Goal: Task Accomplishment & Management: Complete application form

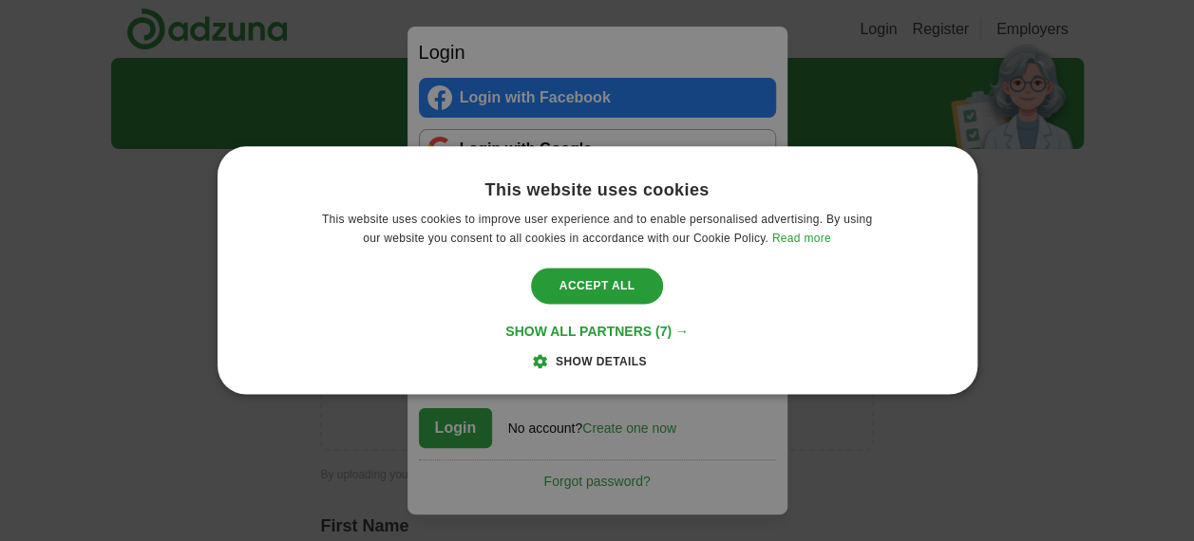
click at [593, 363] on span "Show details" at bounding box center [600, 362] width 91 height 13
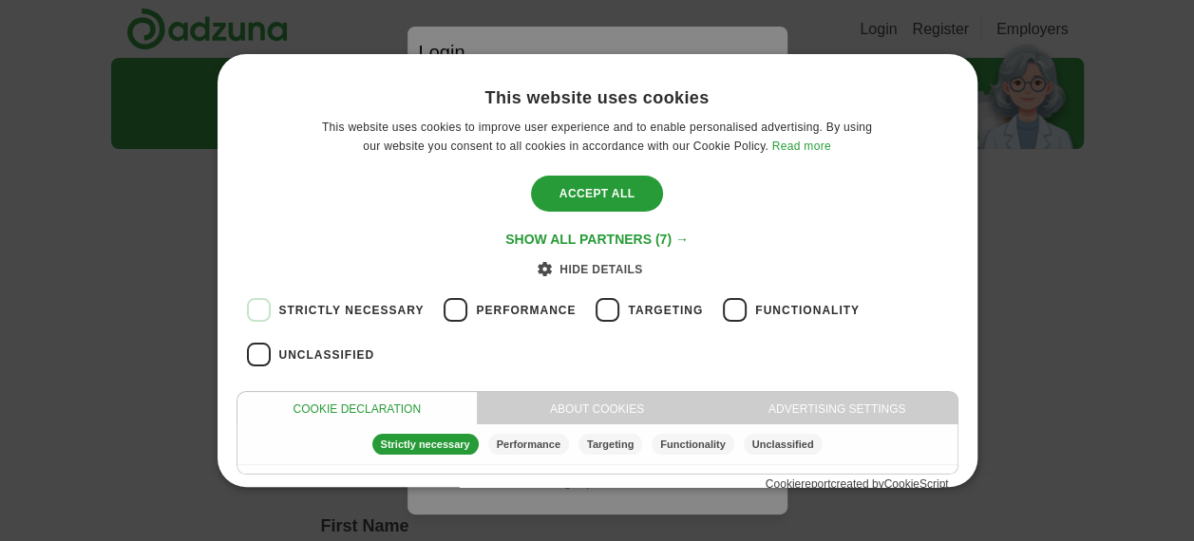
click at [409, 439] on div "Strictly necessary" at bounding box center [425, 444] width 106 height 21
click at [368, 299] on label "Strictly necessary" at bounding box center [351, 310] width 145 height 45
click at [302, 356] on span "Unclassified" at bounding box center [327, 355] width 96 height 17
click at [593, 194] on div "Save & Close" at bounding box center [596, 194] width 145 height 36
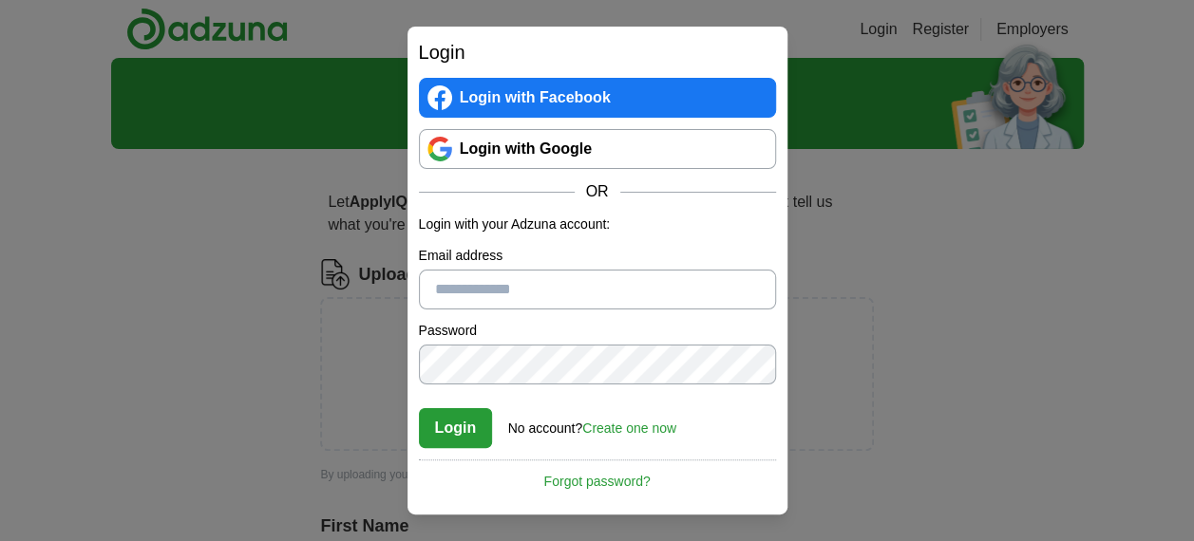
click at [518, 150] on link "Login with Google" at bounding box center [597, 149] width 357 height 40
click at [623, 424] on link "Create one now" at bounding box center [629, 428] width 94 height 15
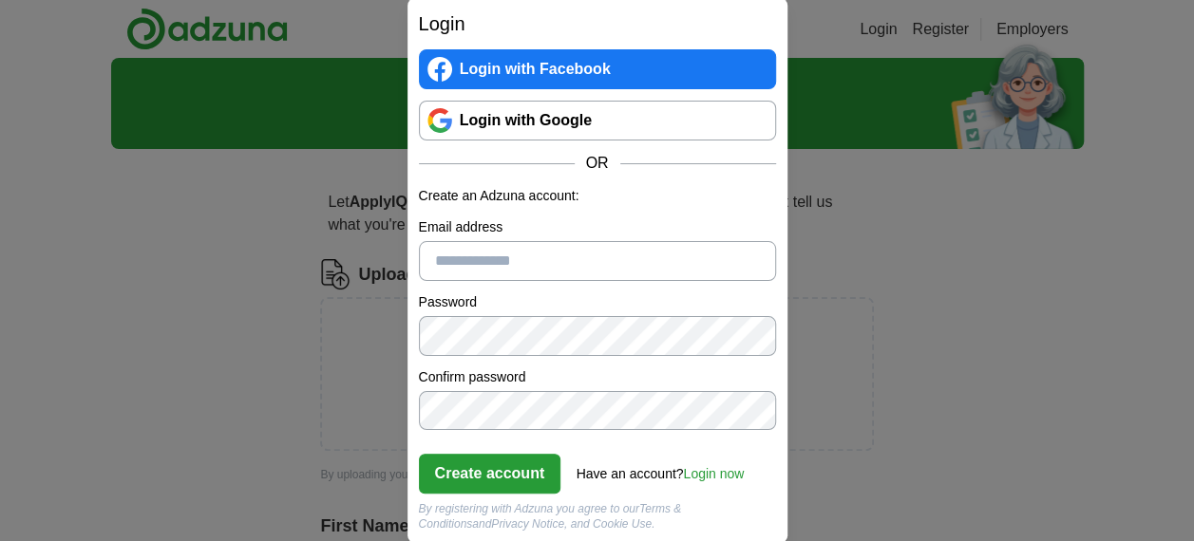
click at [532, 258] on input "Email address" at bounding box center [597, 261] width 357 height 40
type input "**********"
click at [492, 473] on button "Create account" at bounding box center [490, 474] width 142 height 40
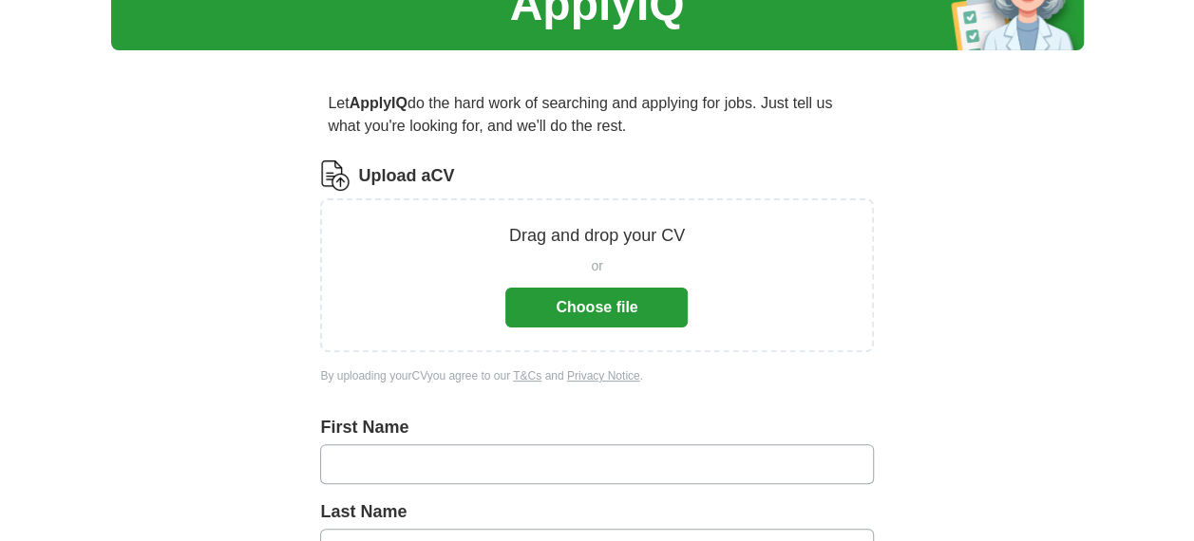
scroll to position [95, 0]
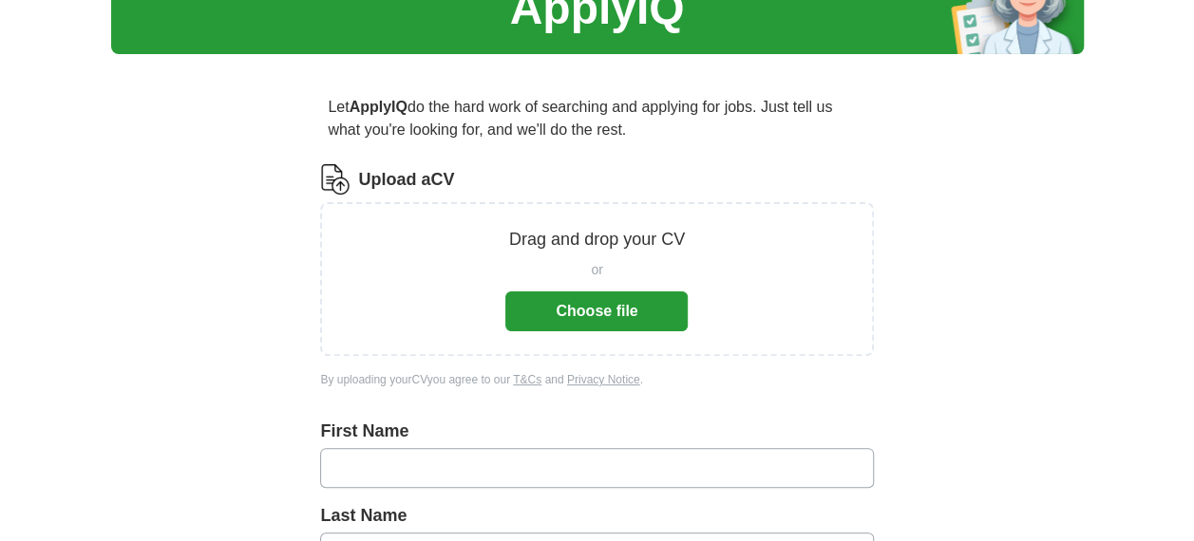
click at [602, 313] on button "Choose file" at bounding box center [596, 312] width 182 height 40
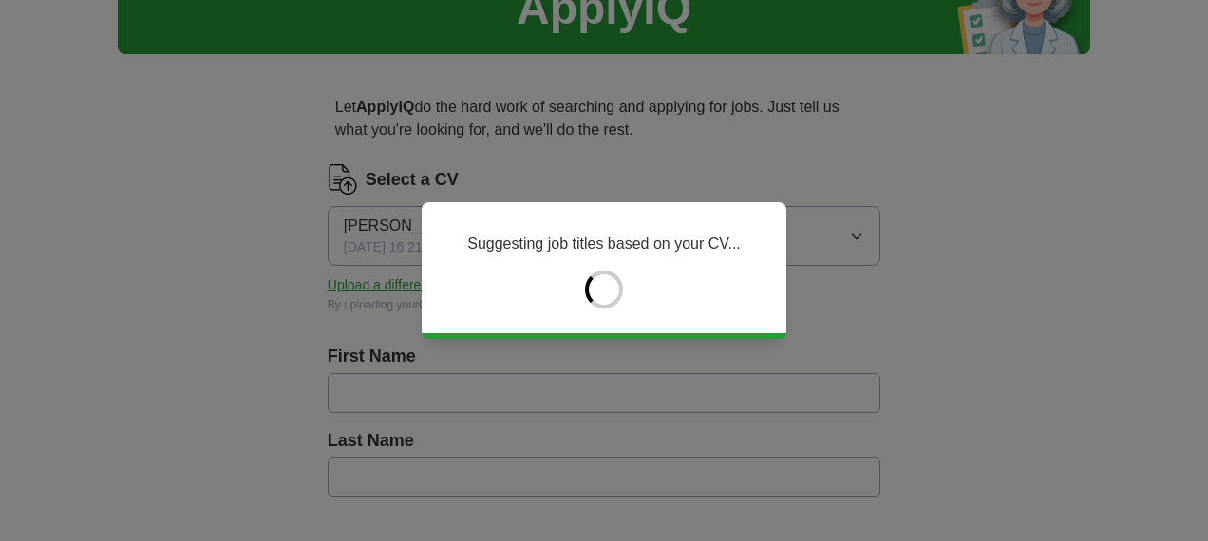
type input "*******"
type input "****"
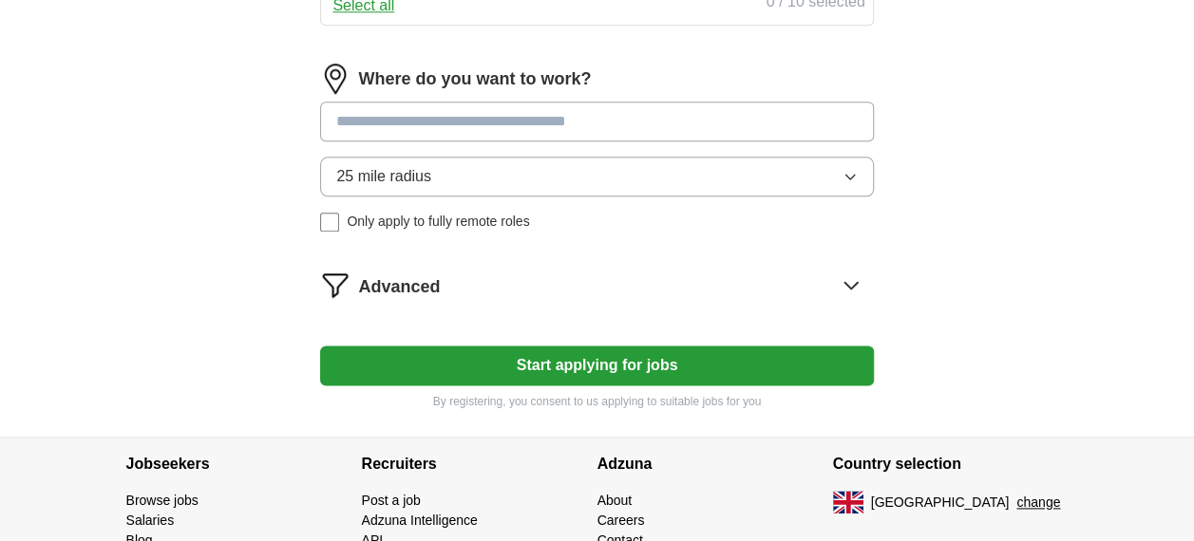
scroll to position [1002, 0]
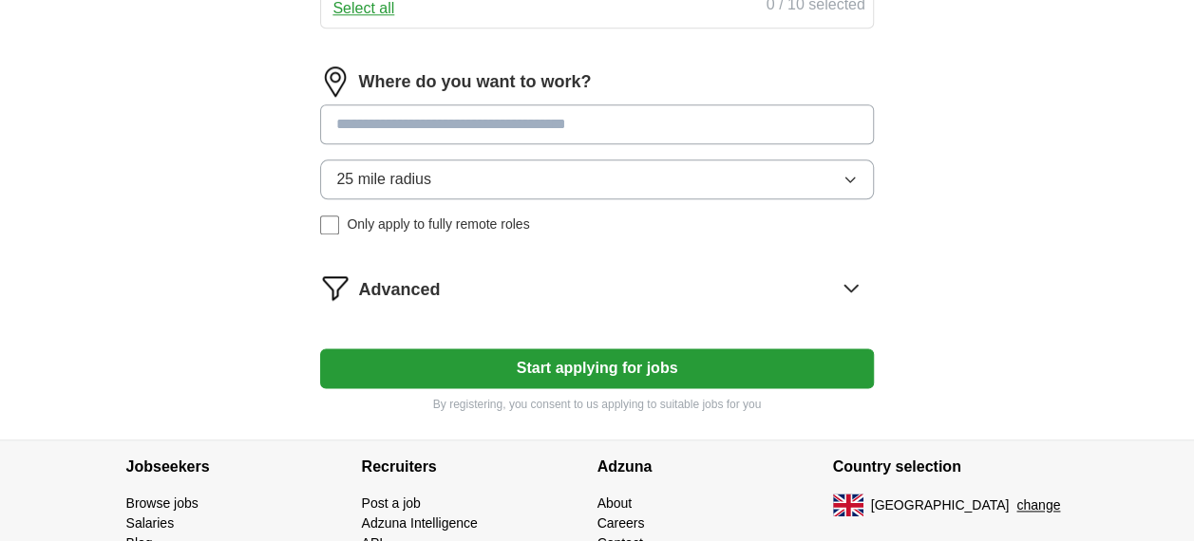
click at [501, 363] on button "Start applying for jobs" at bounding box center [596, 368] width 553 height 40
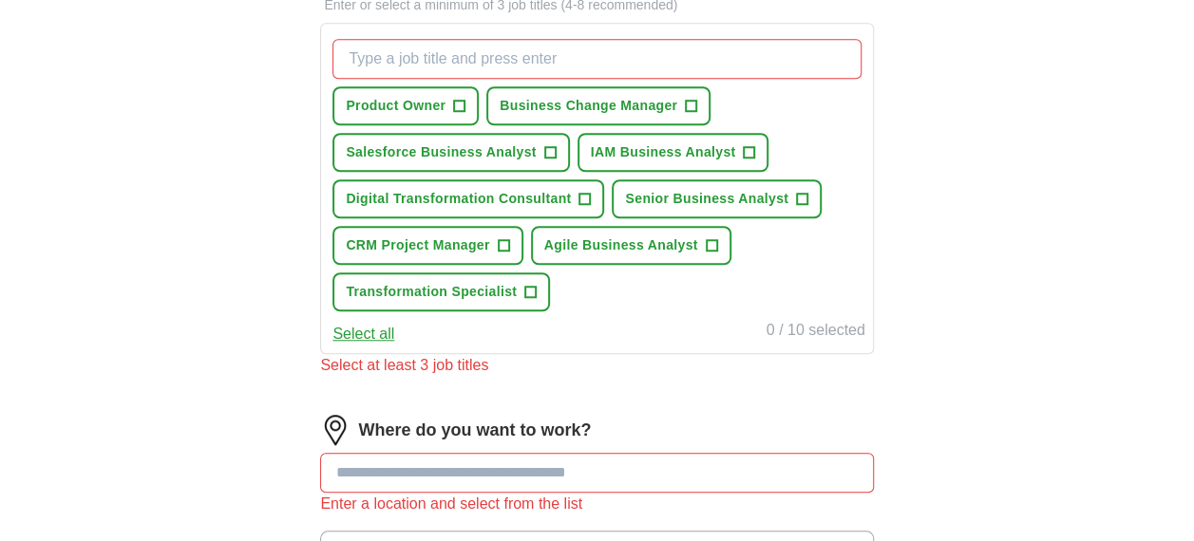
scroll to position [669, 0]
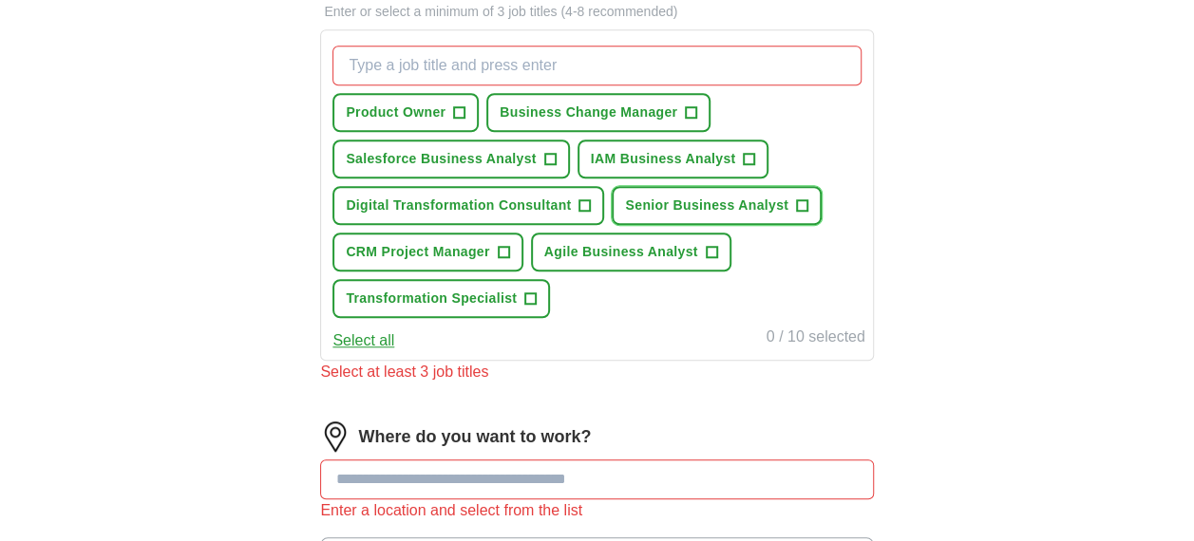
click at [759, 198] on span "Senior Business Analyst" at bounding box center [706, 206] width 163 height 20
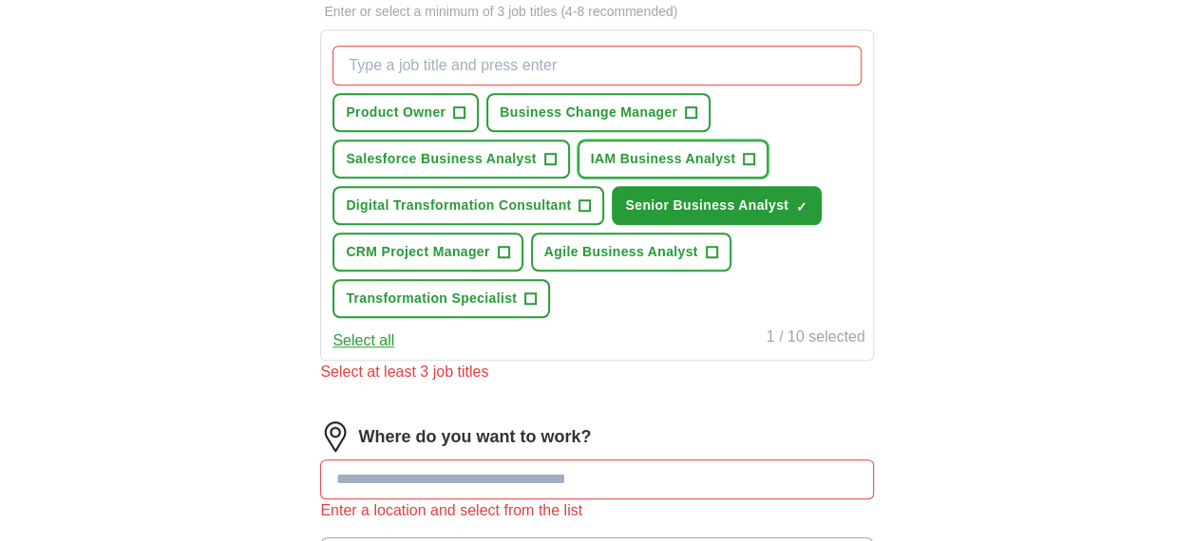
click at [700, 150] on span "IAM Business Analyst" at bounding box center [663, 159] width 145 height 20
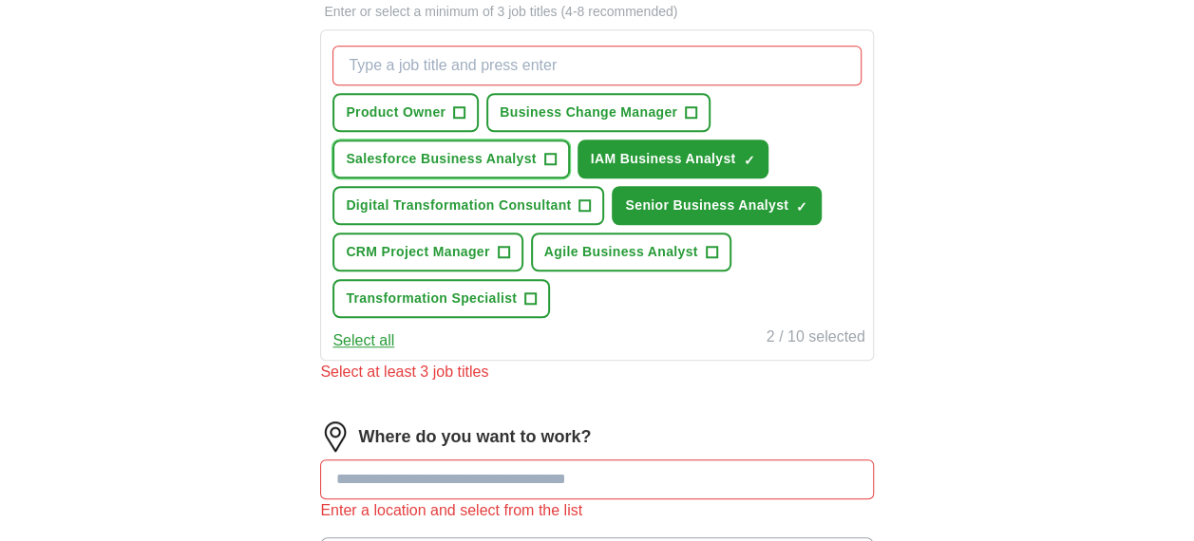
click at [484, 161] on span "Salesforce Business Analyst" at bounding box center [441, 159] width 190 height 20
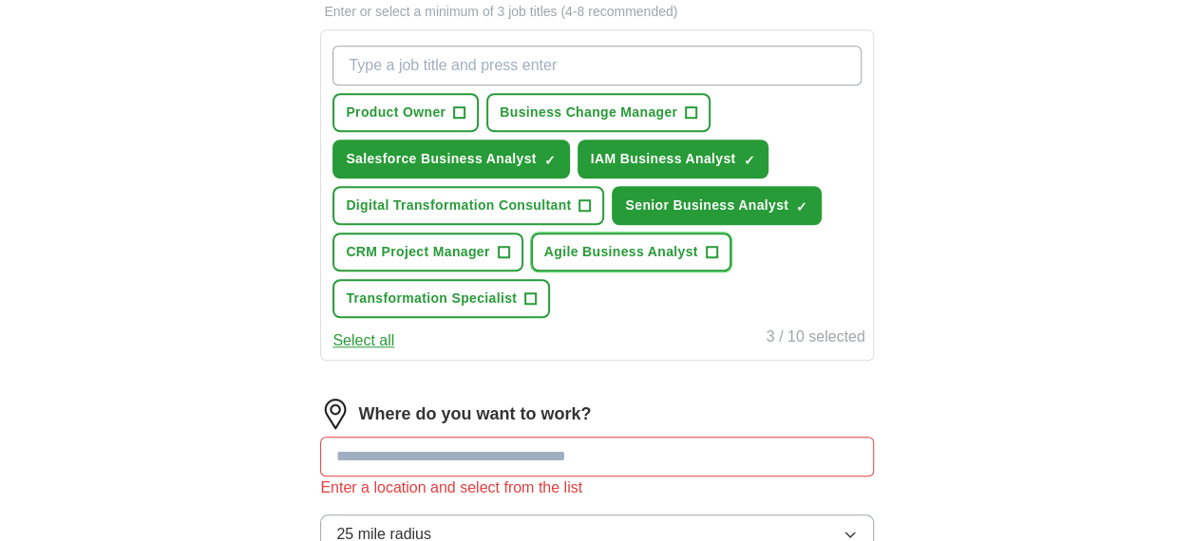
click at [613, 242] on span "Agile Business Analyst" at bounding box center [621, 252] width 154 height 20
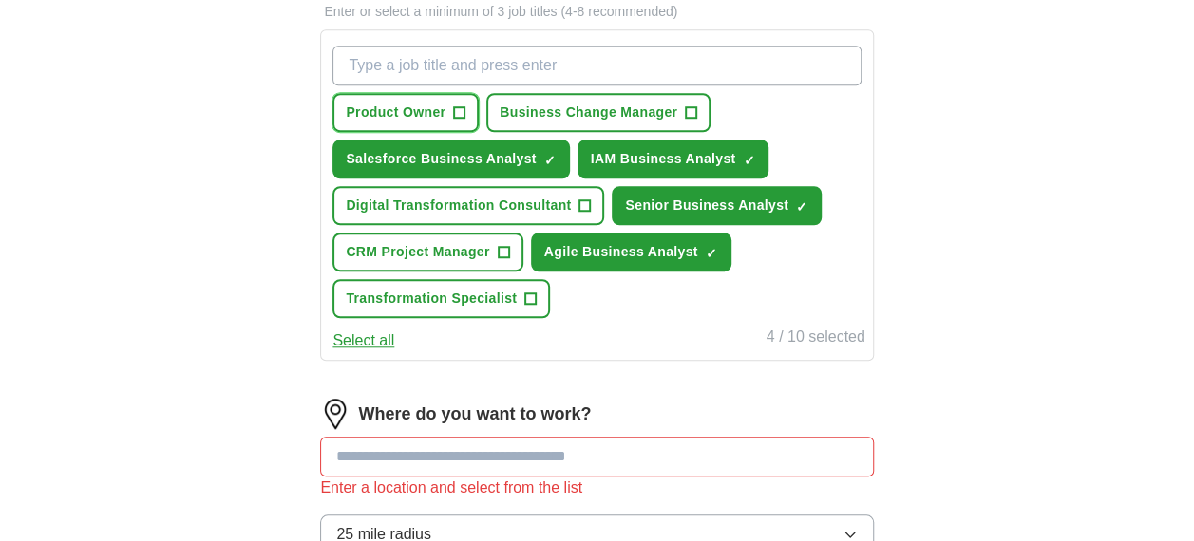
click at [415, 110] on span "Product Owner" at bounding box center [396, 113] width 100 height 20
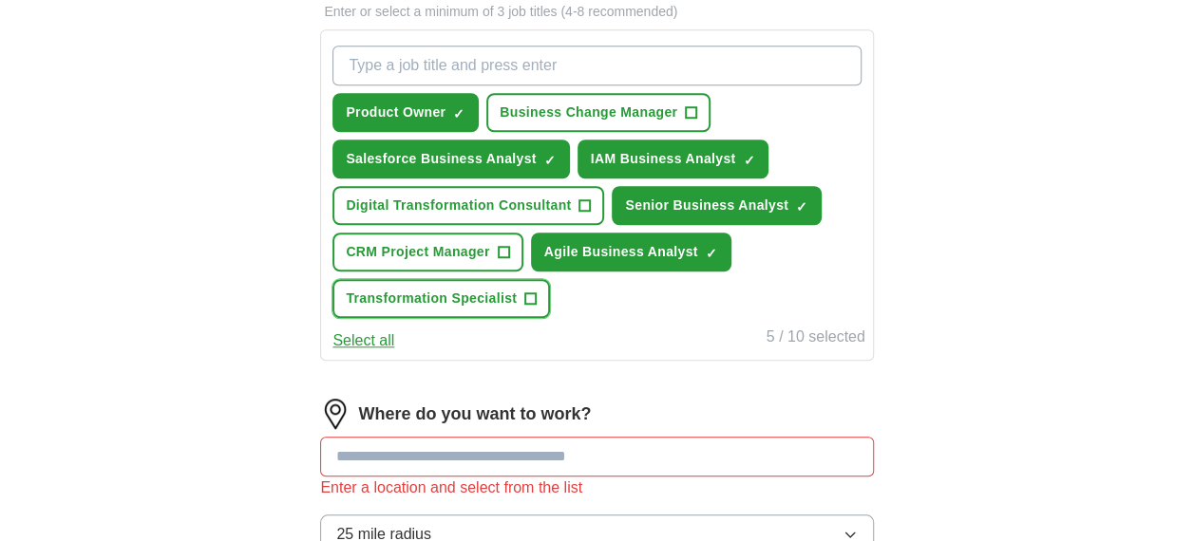
click at [448, 304] on span "Transformation Specialist" at bounding box center [431, 299] width 171 height 20
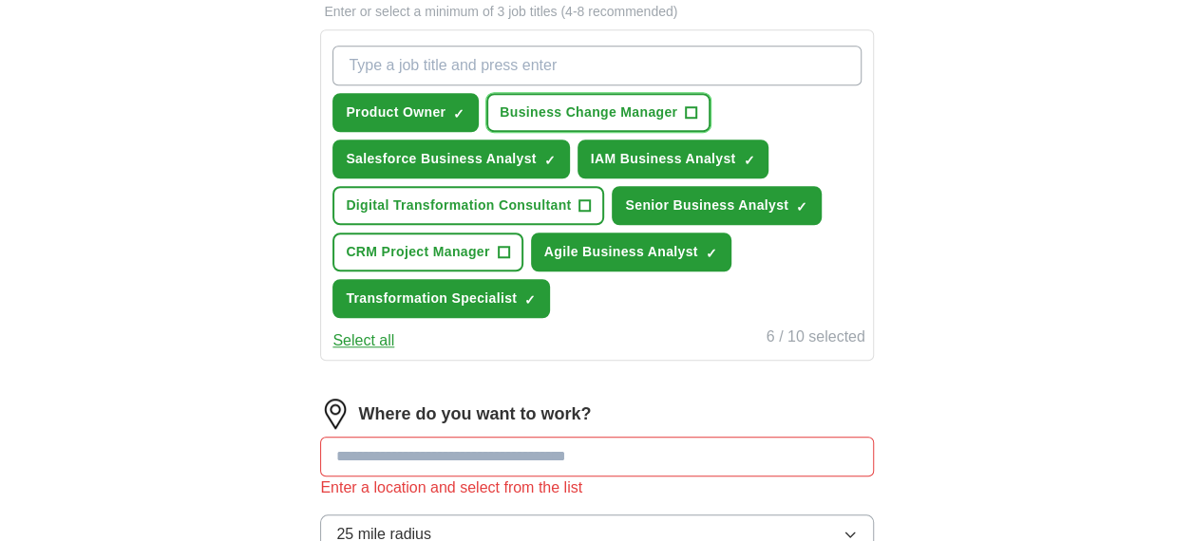
click at [557, 95] on button "Business Change Manager +" at bounding box center [598, 112] width 224 height 39
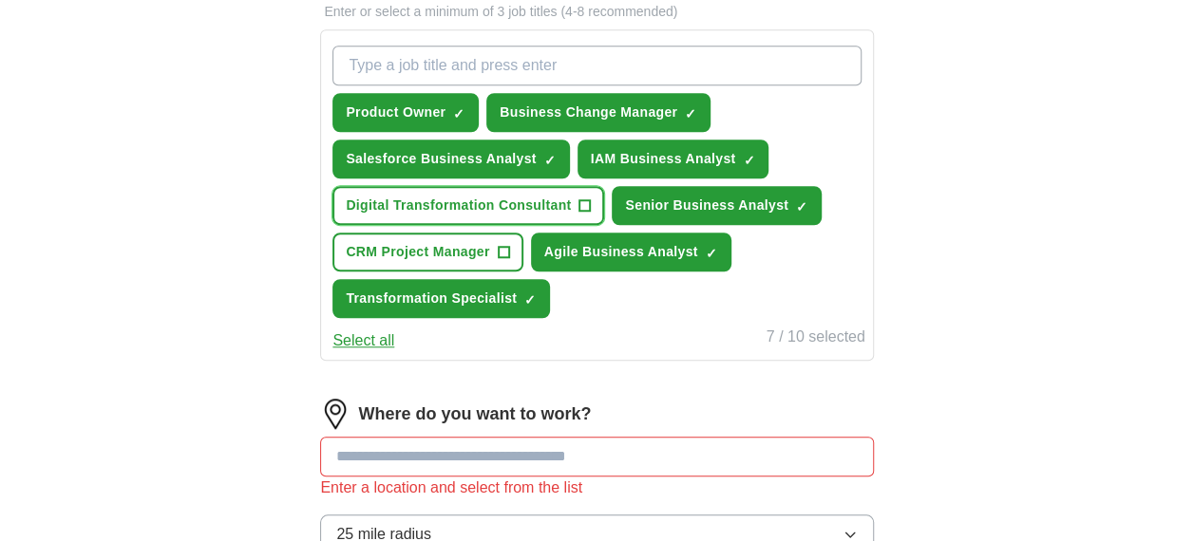
click at [465, 207] on span "Digital Transformation Consultant" at bounding box center [458, 206] width 225 height 20
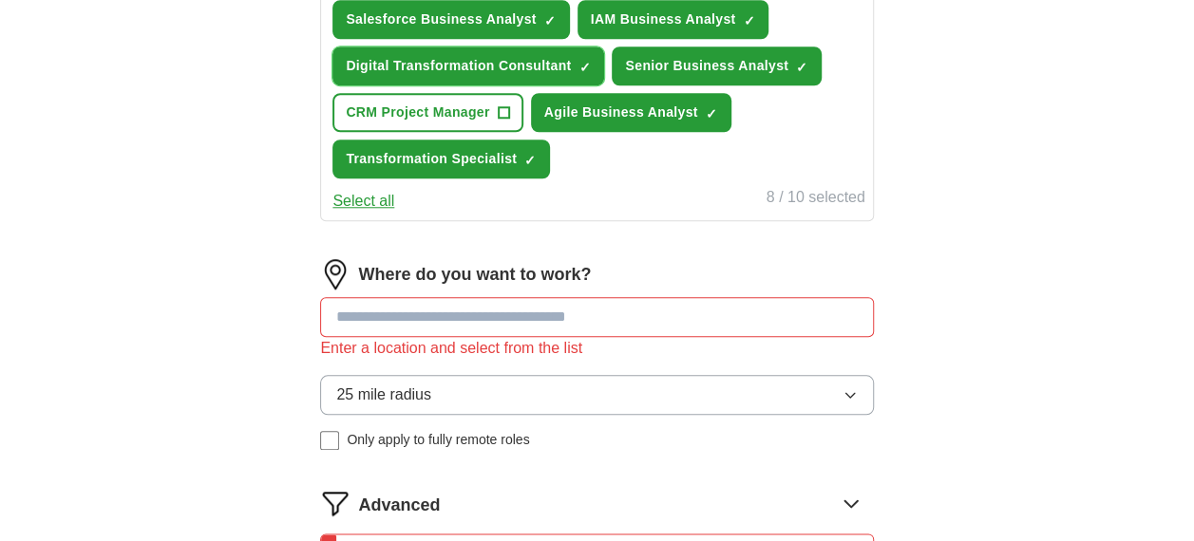
scroll to position [827, 0]
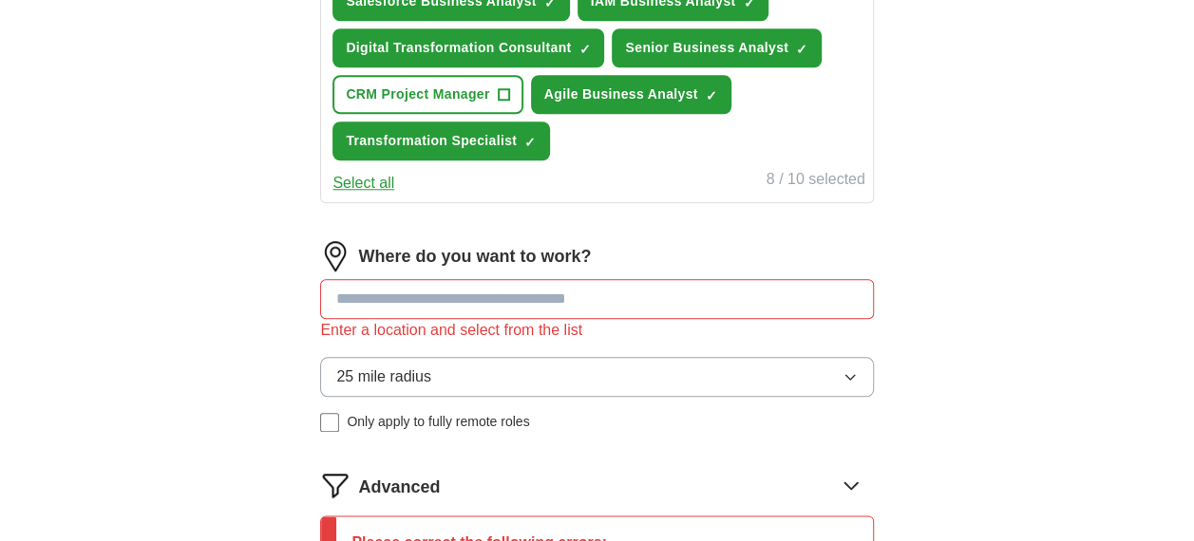
click at [486, 294] on input at bounding box center [596, 299] width 553 height 40
type input "**"
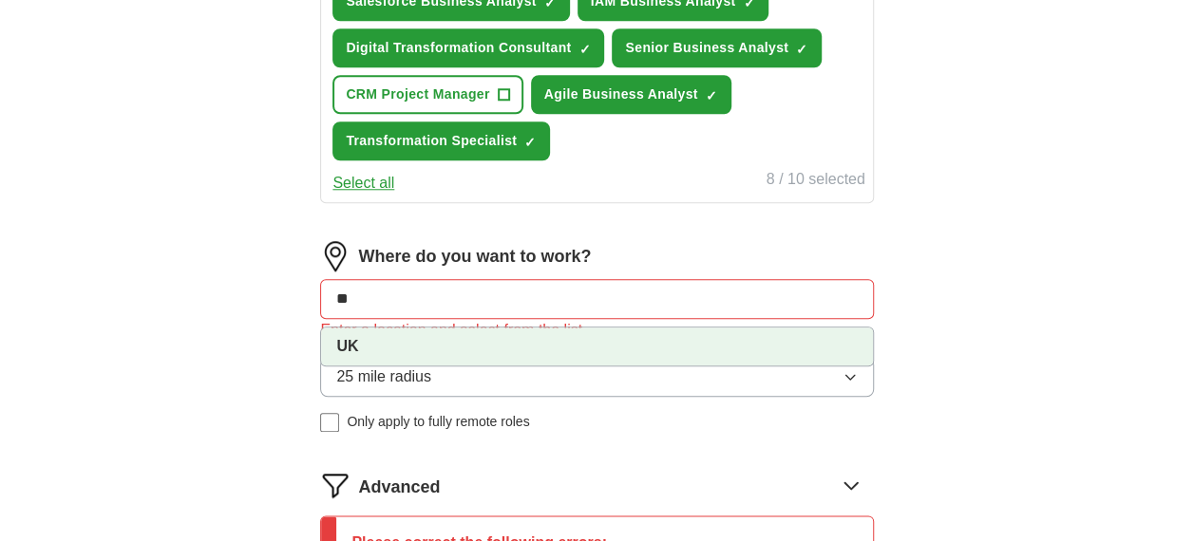
click at [427, 349] on li "UK" at bounding box center [596, 347] width 551 height 38
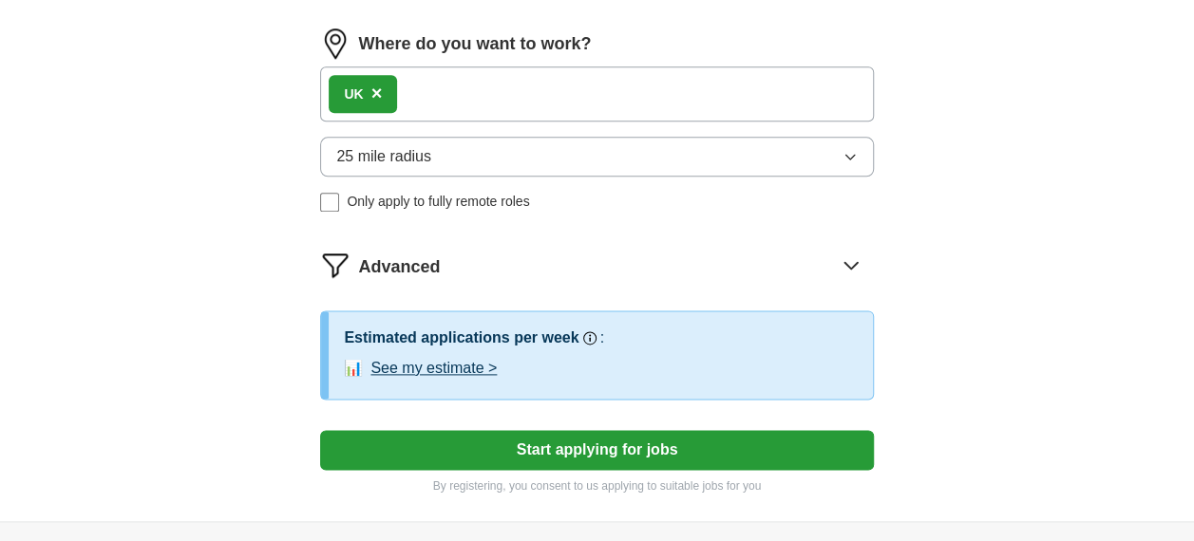
scroll to position [1047, 0]
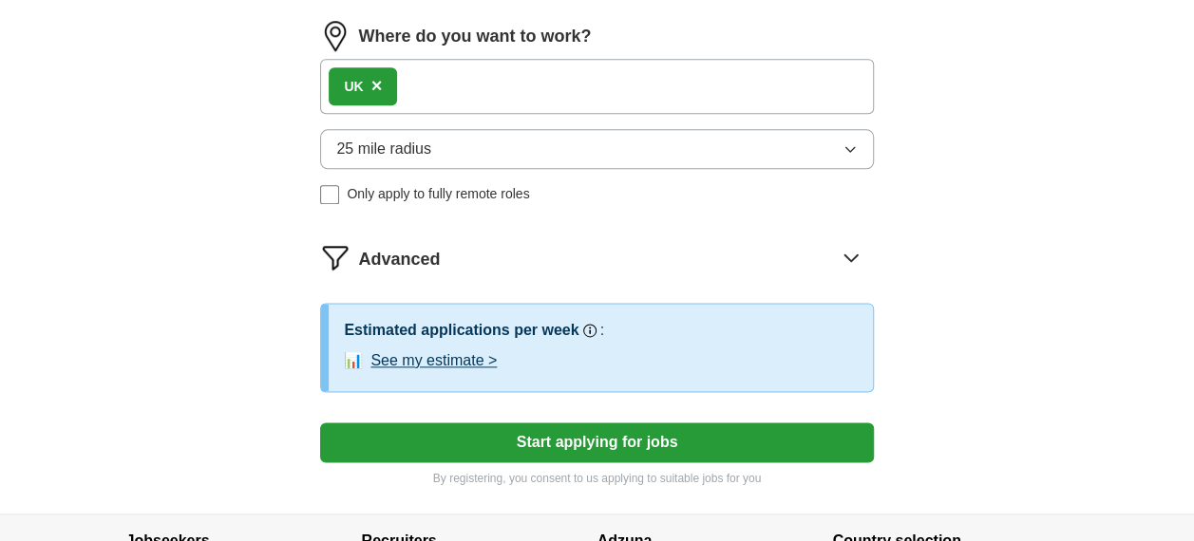
click at [435, 353] on button "See my estimate >" at bounding box center [433, 360] width 126 height 23
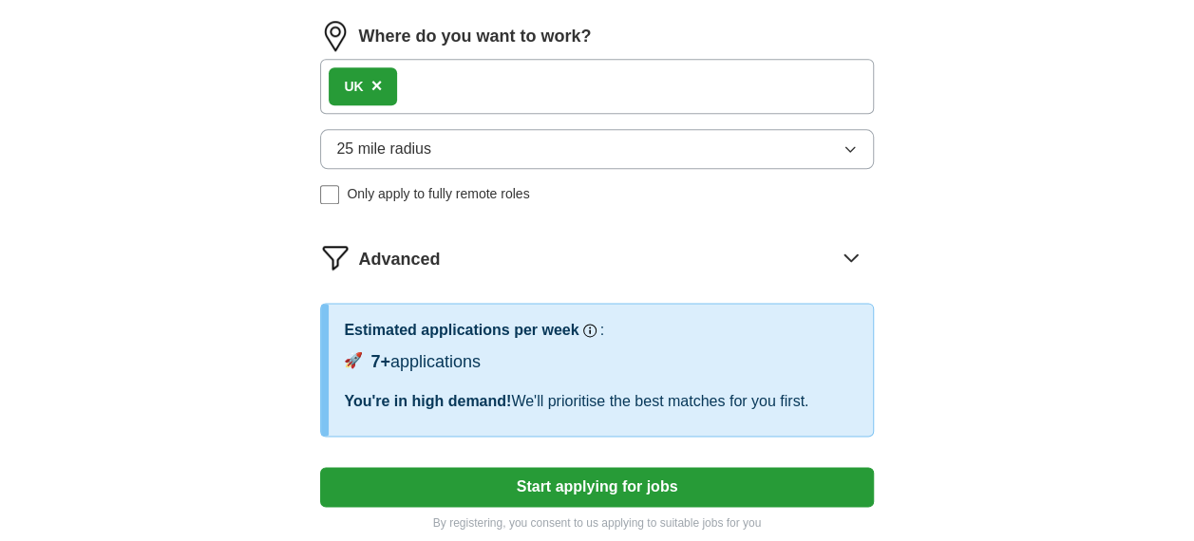
click at [587, 480] on button "Start applying for jobs" at bounding box center [596, 487] width 553 height 40
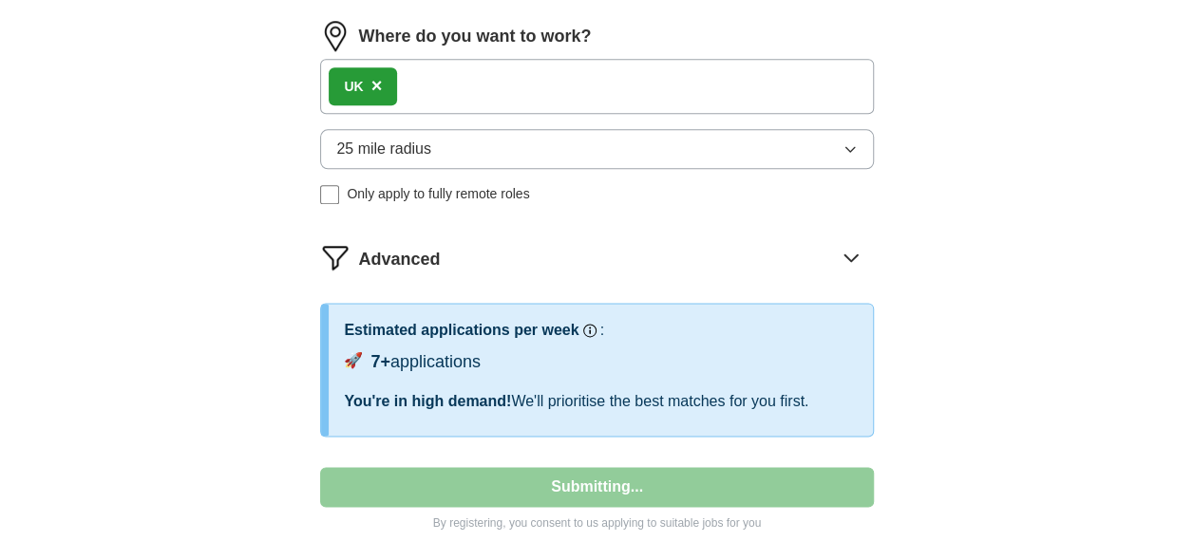
select select "**"
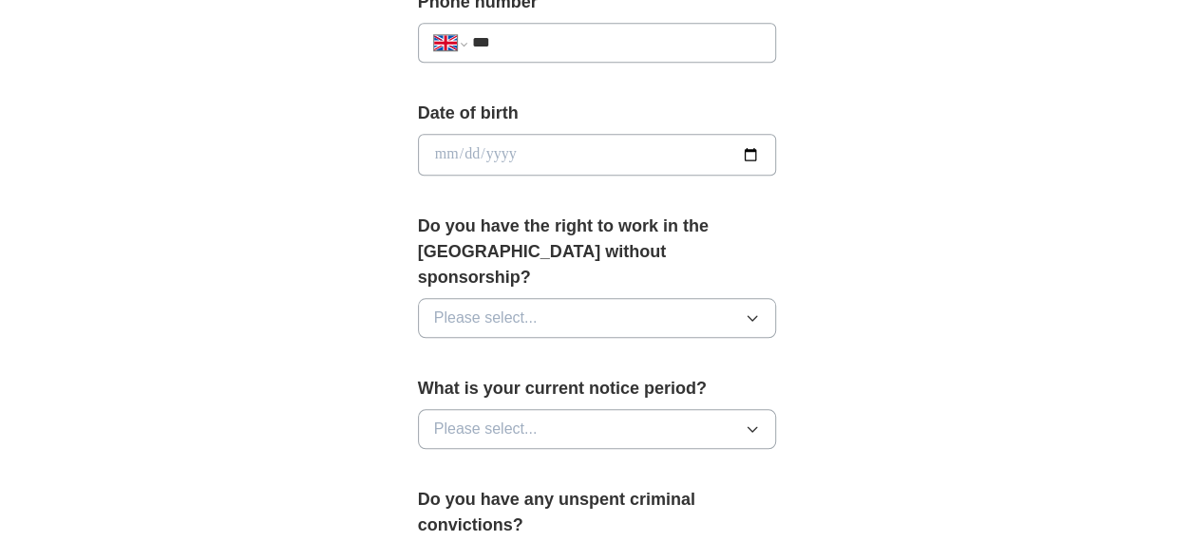
scroll to position [809, 0]
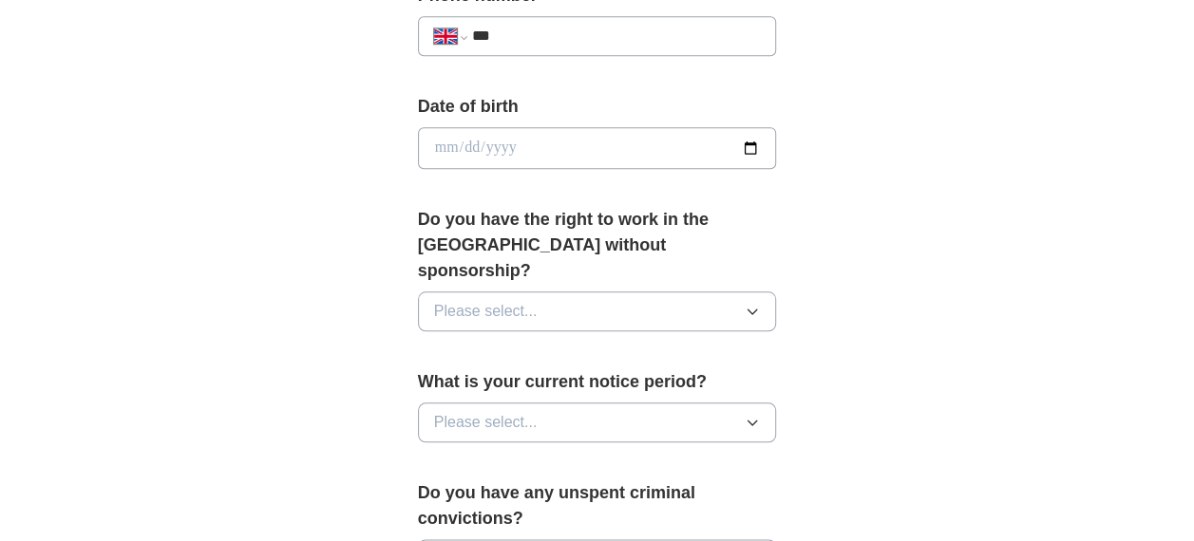
click at [586, 292] on button "Please select..." at bounding box center [597, 312] width 359 height 40
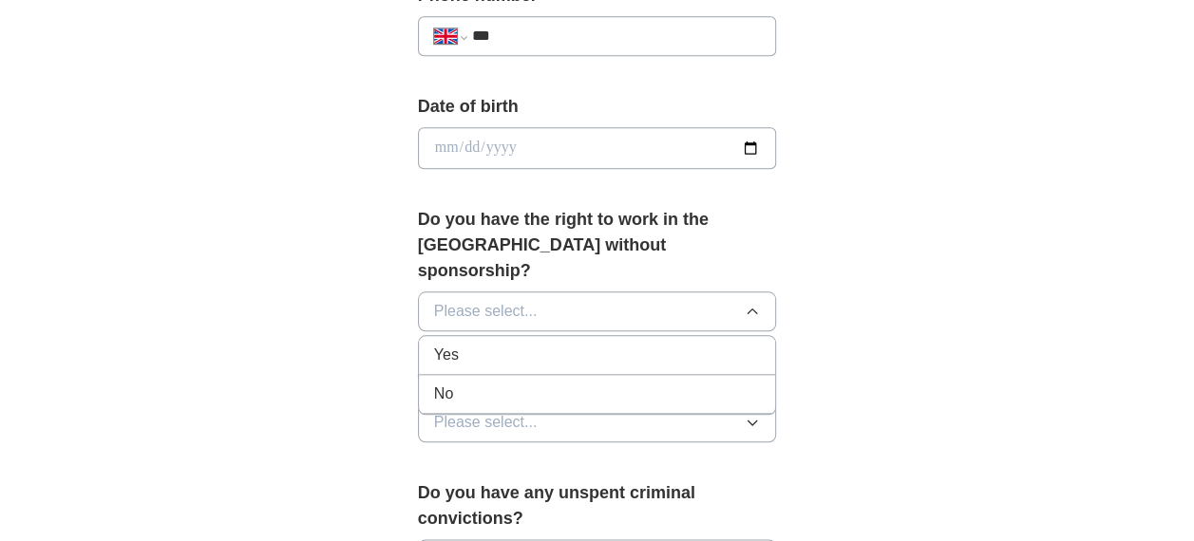
click at [556, 344] on div "Yes" at bounding box center [597, 355] width 327 height 23
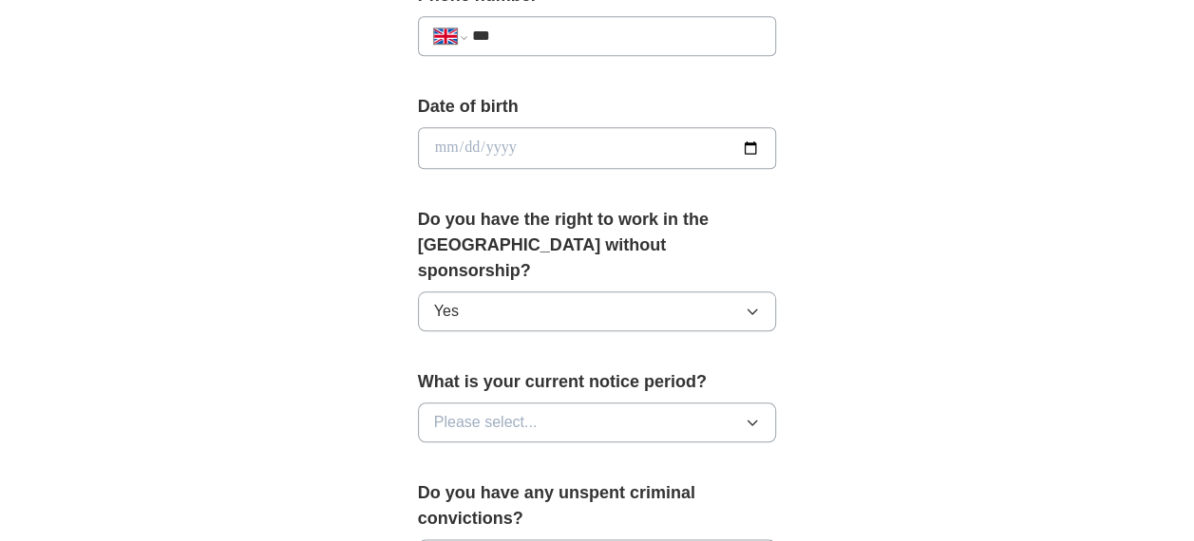
click at [553, 403] on button "Please select..." at bounding box center [597, 423] width 359 height 40
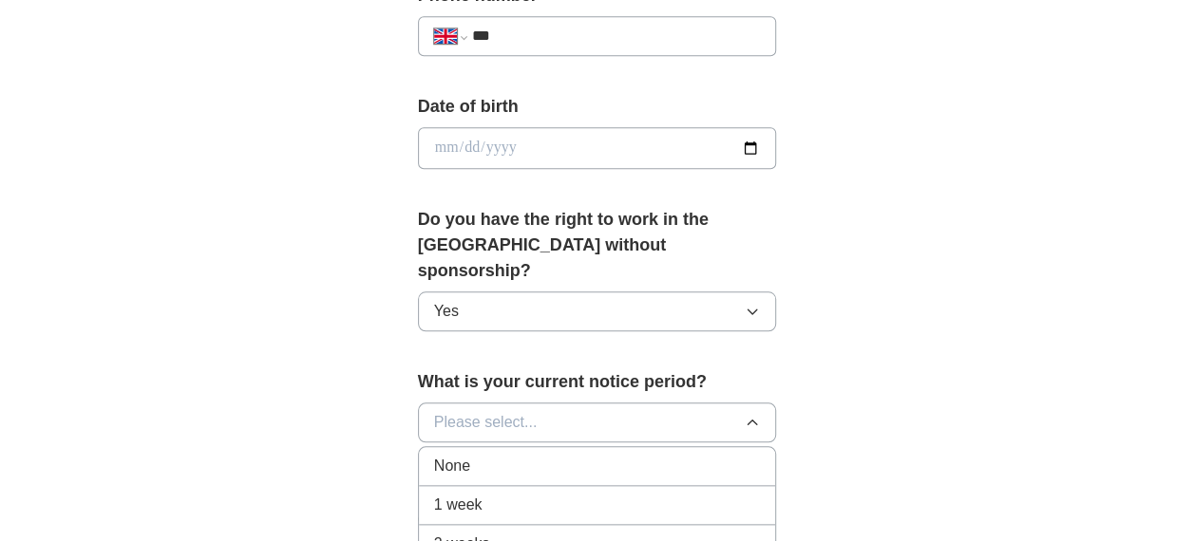
click at [520, 455] on div "None" at bounding box center [597, 466] width 327 height 23
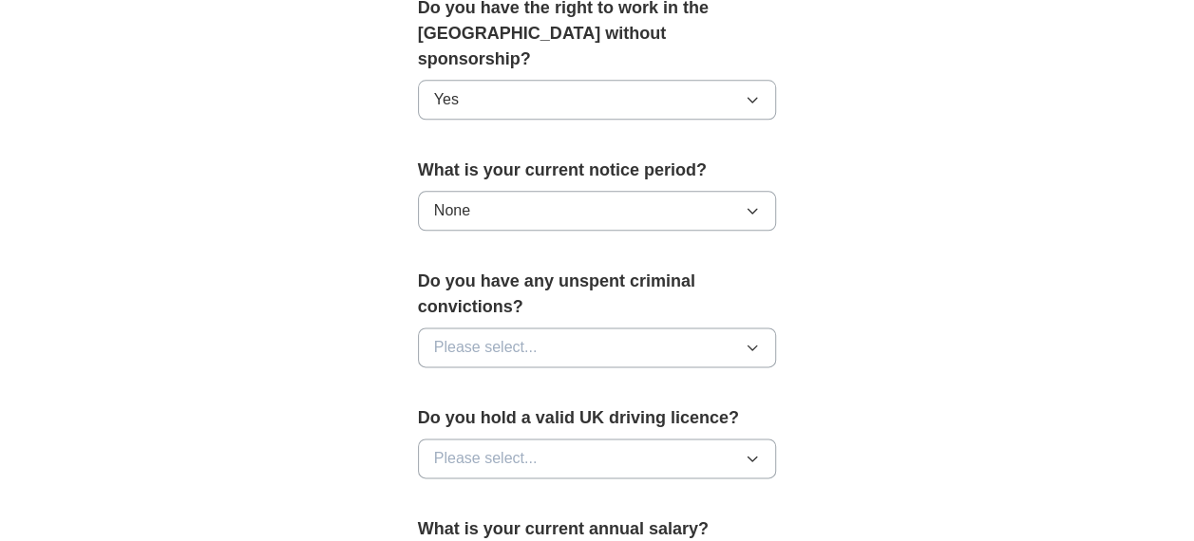
scroll to position [1022, 0]
click at [514, 335] on span "Please select..." at bounding box center [486, 346] width 104 height 23
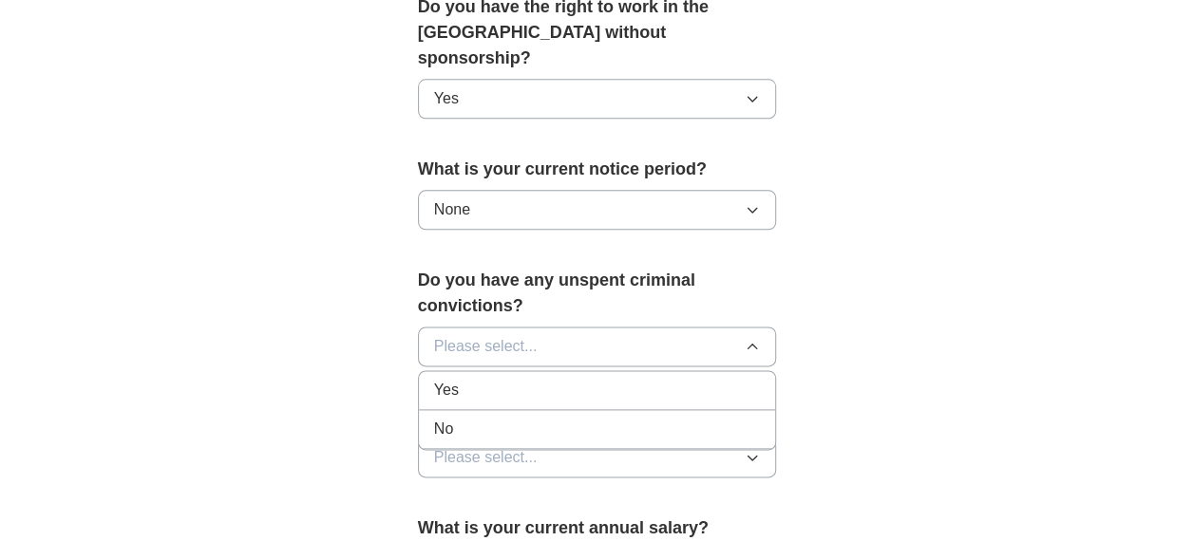
click at [494, 418] on div "No" at bounding box center [597, 429] width 327 height 23
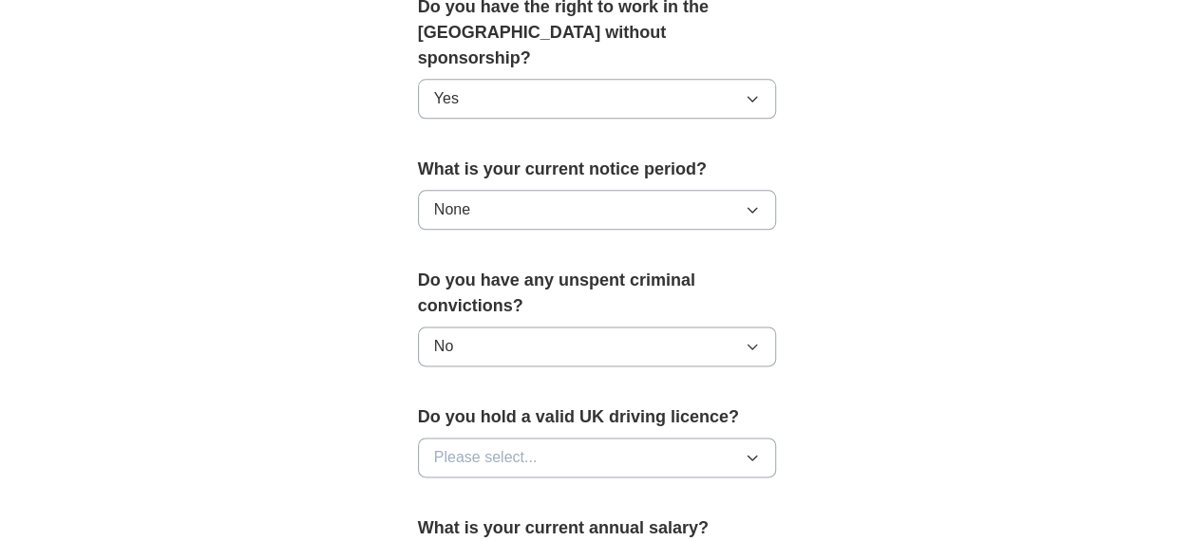
click at [495, 446] on span "Please select..." at bounding box center [486, 457] width 104 height 23
click at [483, 490] on div "Yes" at bounding box center [597, 501] width 327 height 23
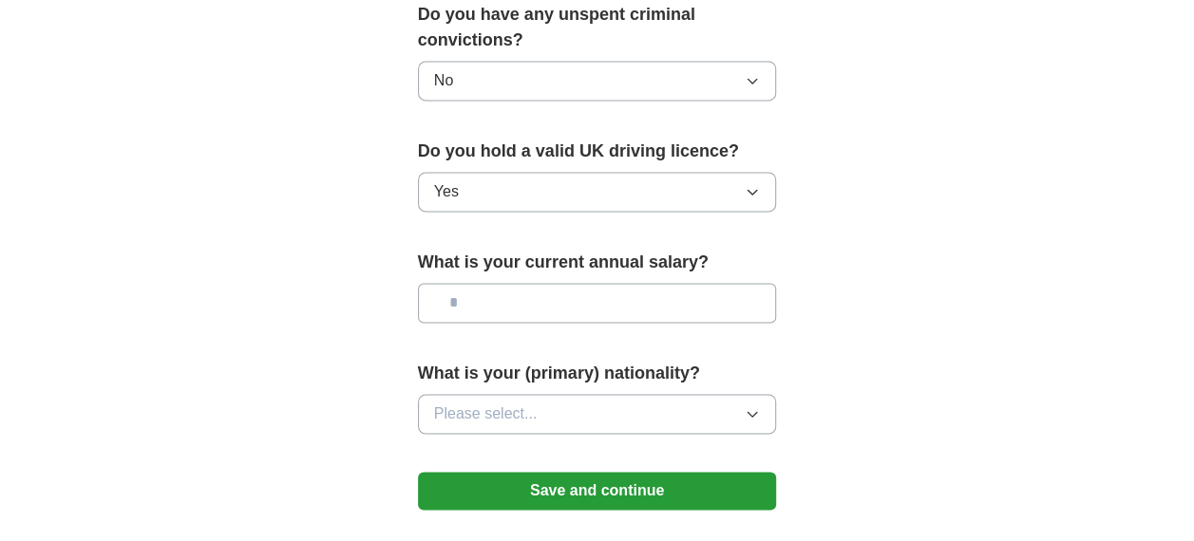
scroll to position [1287, 0]
click at [513, 473] on button "Save and continue" at bounding box center [597, 492] width 359 height 38
